Goal: Navigation & Orientation: Go to known website

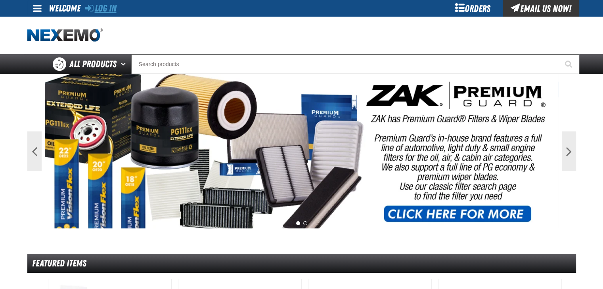
click at [102, 8] on link "Log In" at bounding box center [100, 8] width 31 height 11
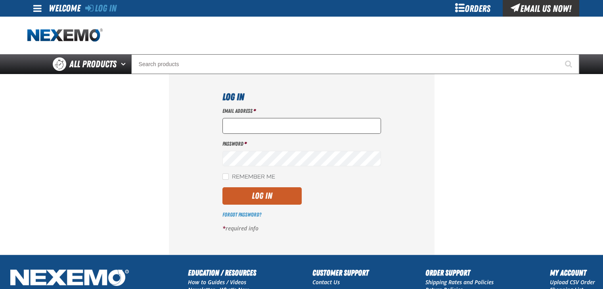
click at [241, 128] on input "Email Address *" at bounding box center [301, 126] width 158 height 16
type input "[EMAIL_ADDRESS][DOMAIN_NAME]"
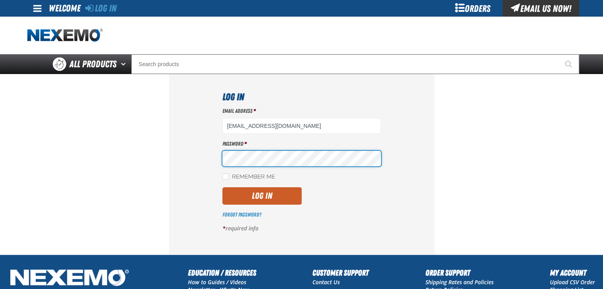
click at [222, 187] on button "Log In" at bounding box center [261, 195] width 79 height 17
